Goal: Book appointment/travel/reservation

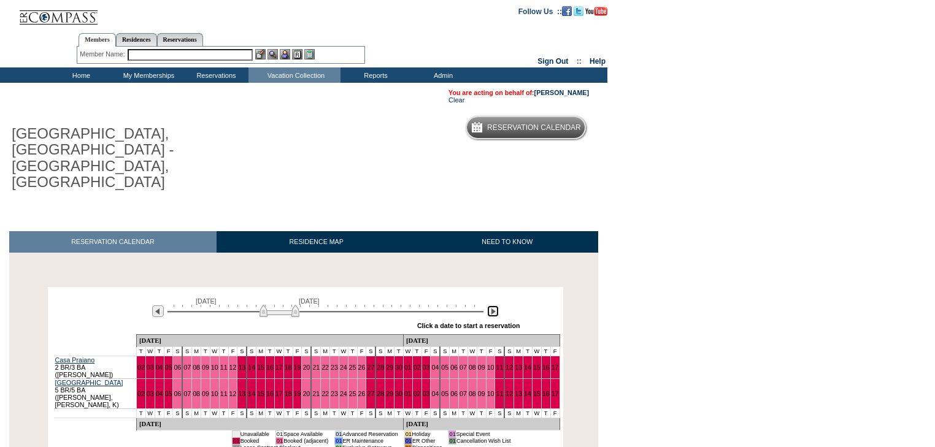
click at [495, 305] on img at bounding box center [493, 311] width 12 height 12
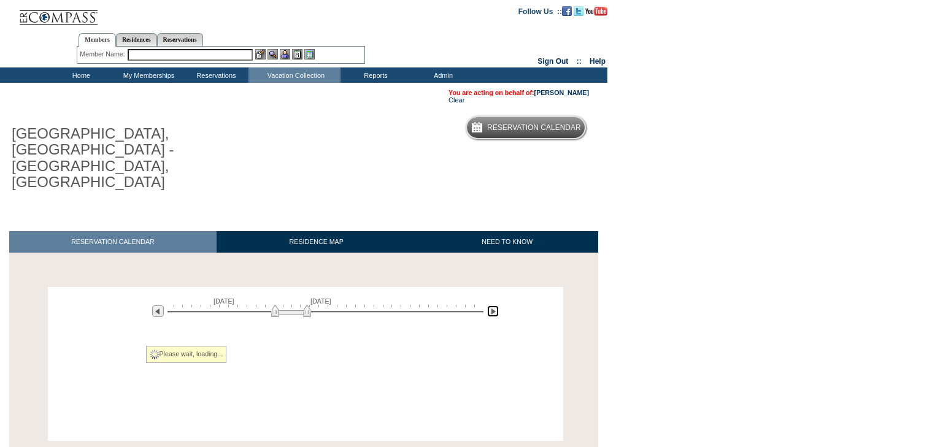
click at [495, 305] on img at bounding box center [493, 311] width 12 height 12
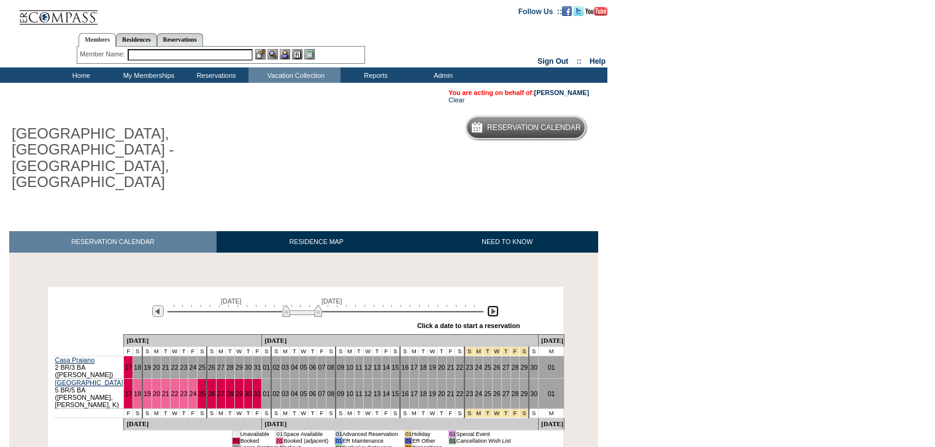
click at [495, 305] on img at bounding box center [493, 311] width 12 height 12
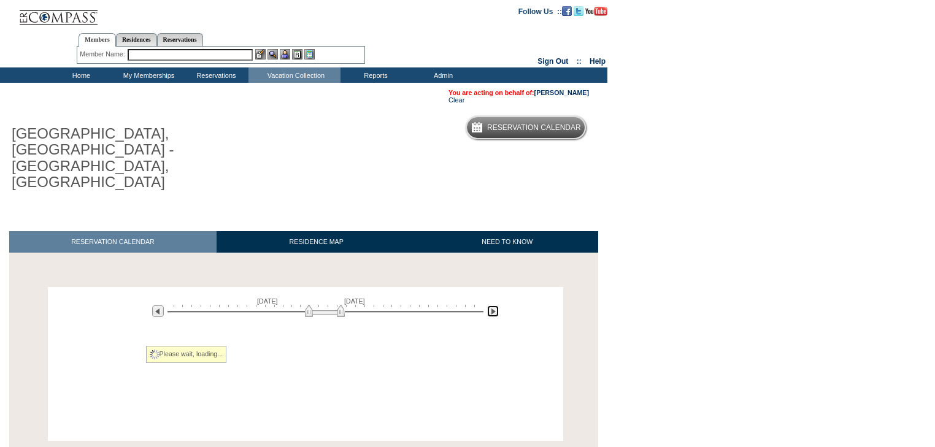
click at [495, 305] on img at bounding box center [493, 311] width 12 height 12
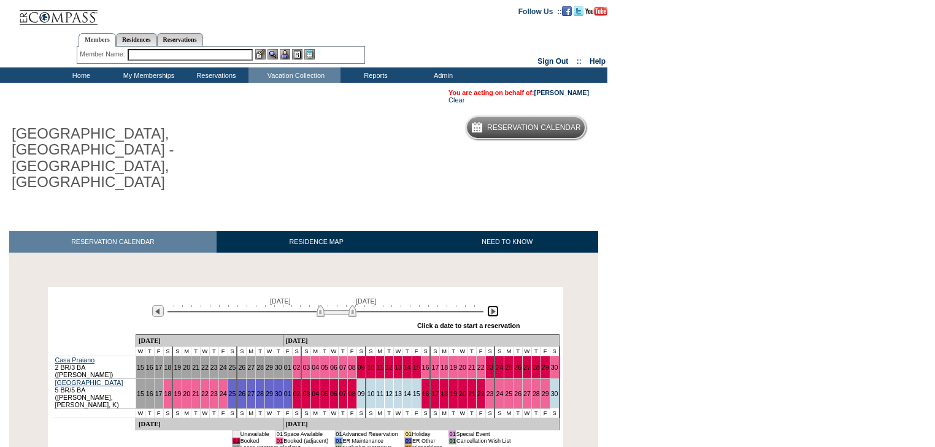
click at [495, 305] on img at bounding box center [493, 311] width 12 height 12
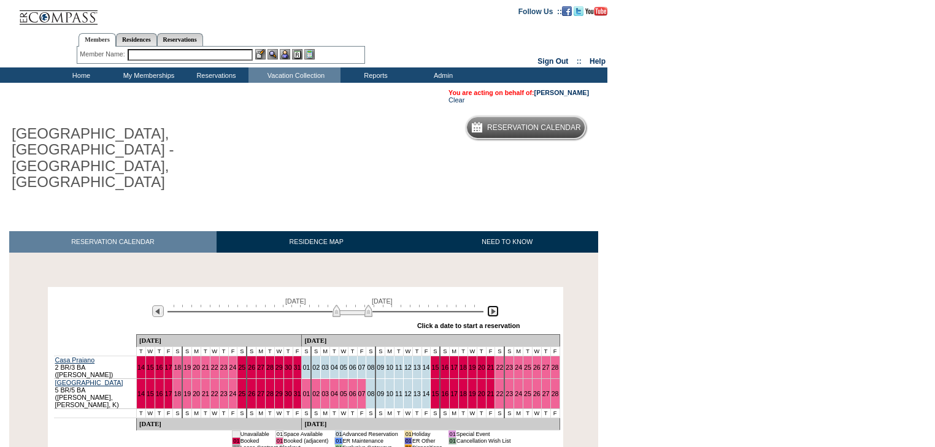
drag, startPoint x: 355, startPoint y: 284, endPoint x: 348, endPoint y: 287, distance: 8.0
click at [348, 305] on img at bounding box center [352, 311] width 40 height 12
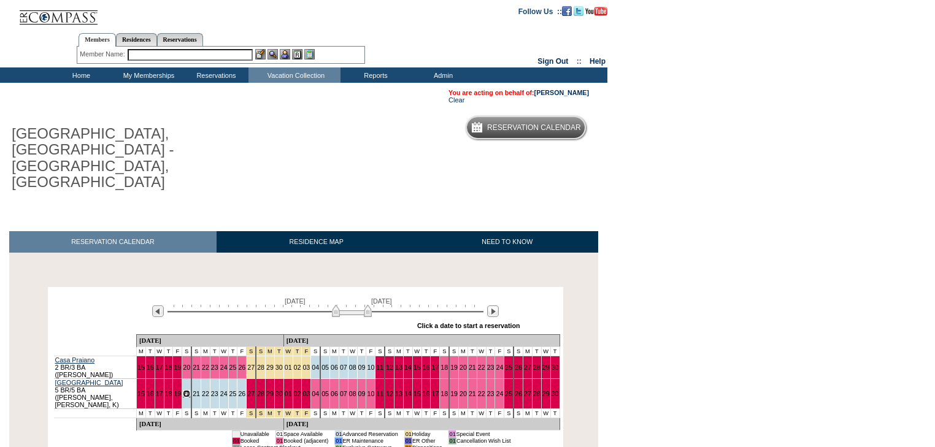
click at [188, 390] on link "20" at bounding box center [186, 393] width 7 height 7
